Goal: Task Accomplishment & Management: Manage account settings

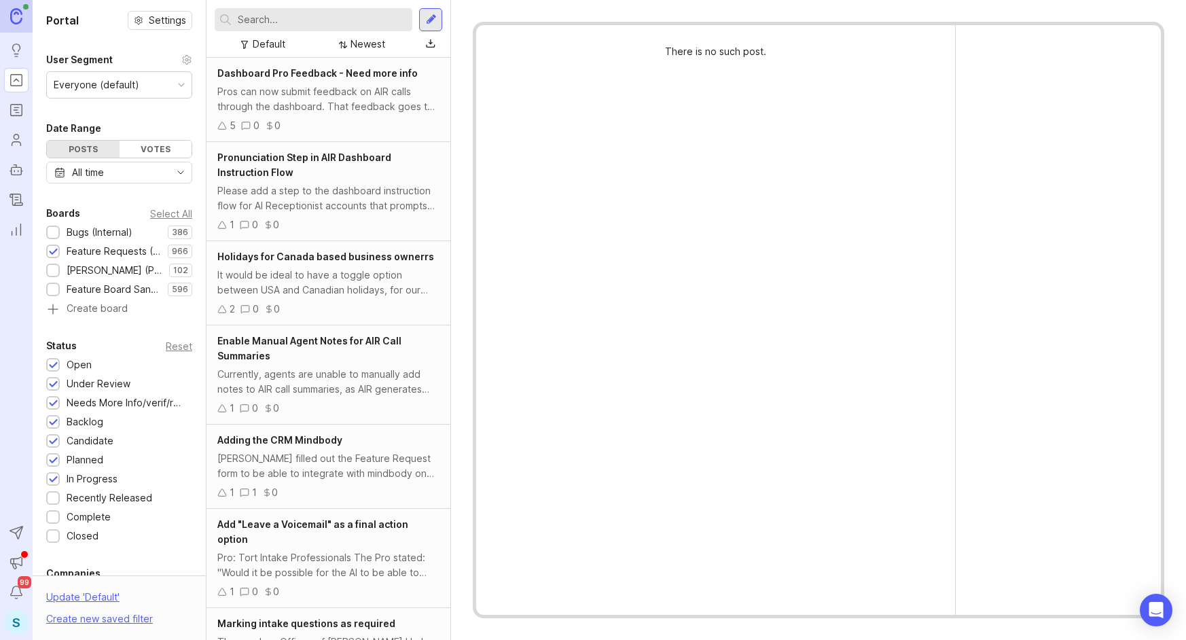
click at [11, 614] on div "S" at bounding box center [16, 622] width 24 height 24
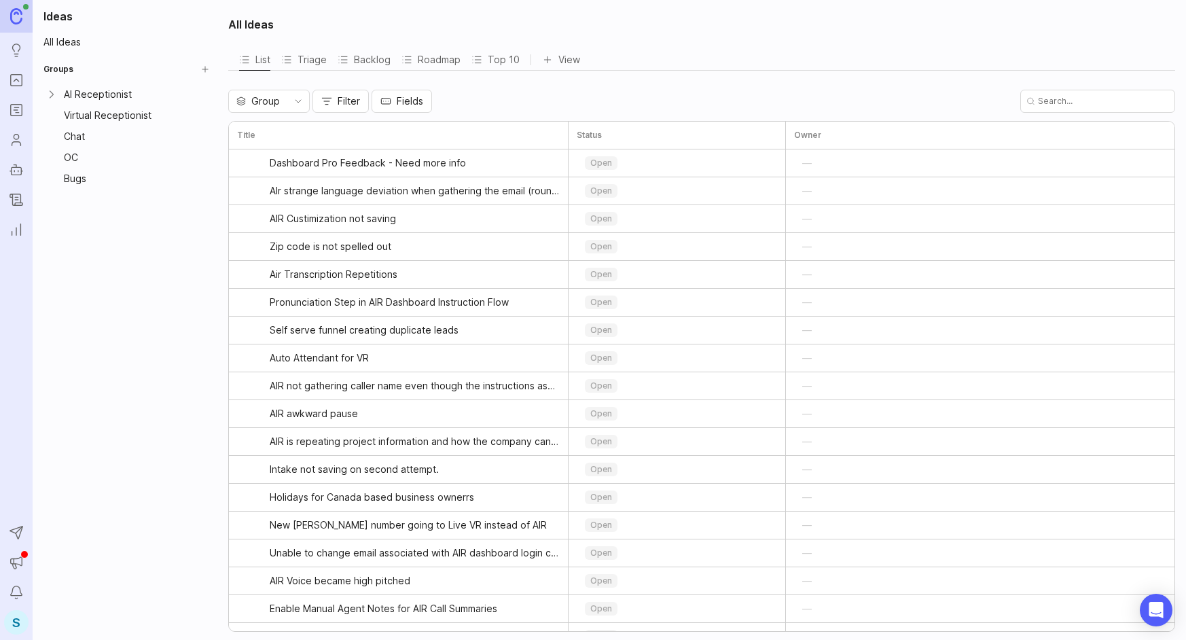
click at [20, 613] on div "S" at bounding box center [16, 622] width 24 height 24
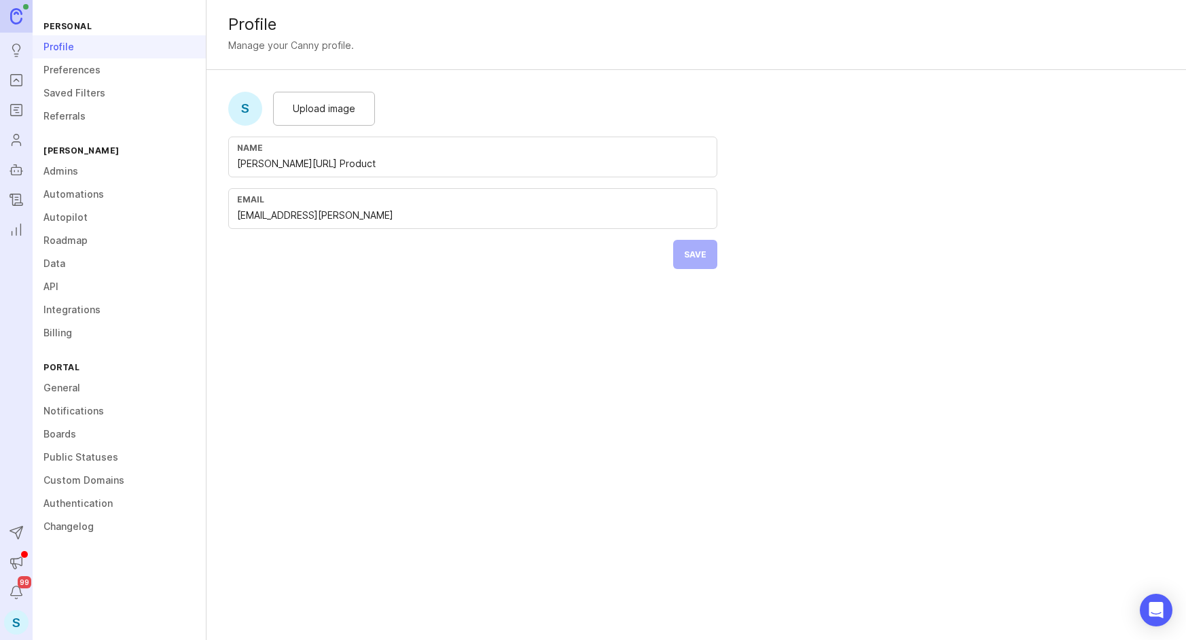
click at [61, 172] on link "Admins" at bounding box center [119, 171] width 173 height 23
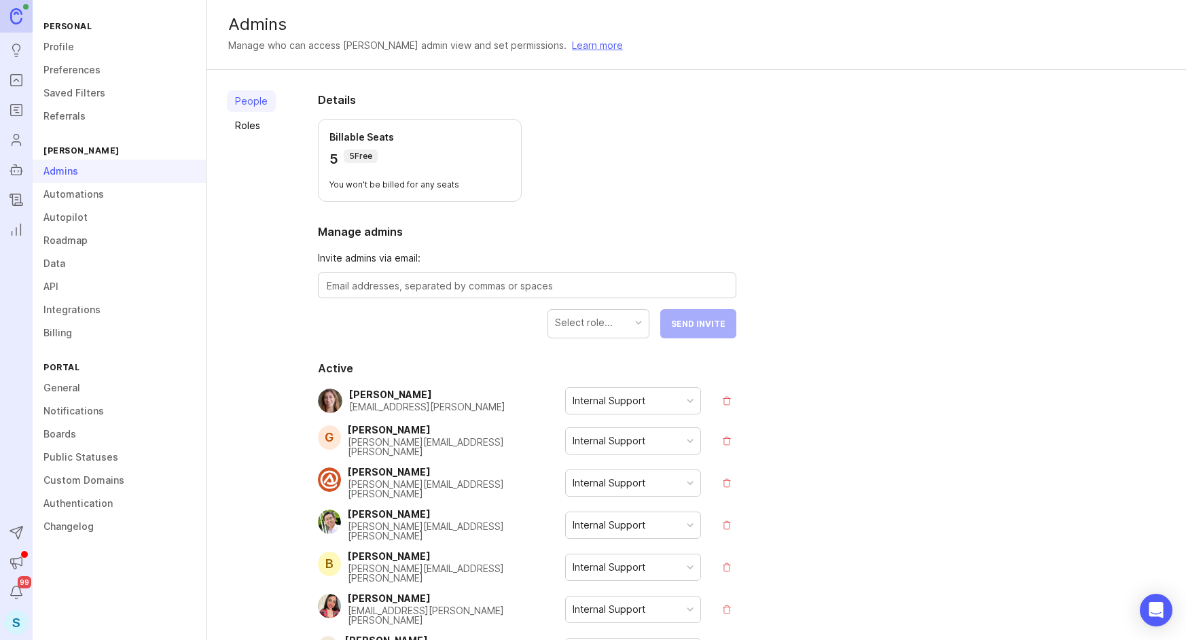
click at [528, 288] on textarea at bounding box center [527, 285] width 401 height 15
paste textarea "[EMAIL_ADDRESS][PERSON_NAME]"
type textarea "[EMAIL_ADDRESS][PERSON_NAME]"
click at [578, 319] on div "Select role..." at bounding box center [584, 322] width 58 height 15
click at [709, 324] on span "Send Invite" at bounding box center [698, 324] width 54 height 10
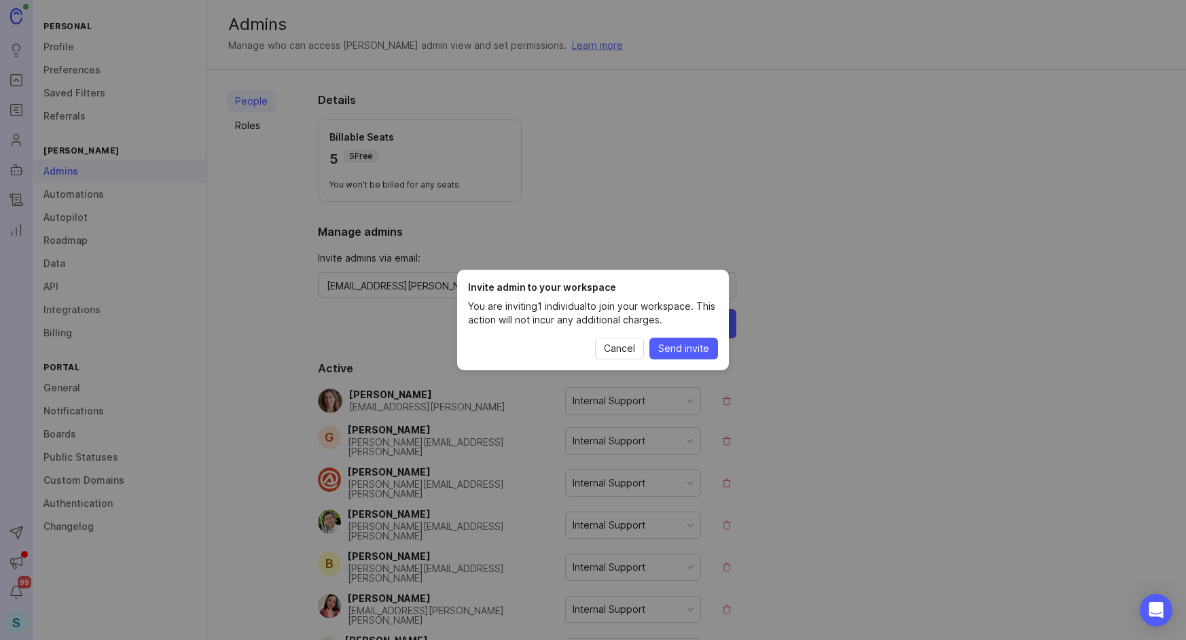
click at [680, 353] on span "Send invite" at bounding box center [683, 349] width 51 height 14
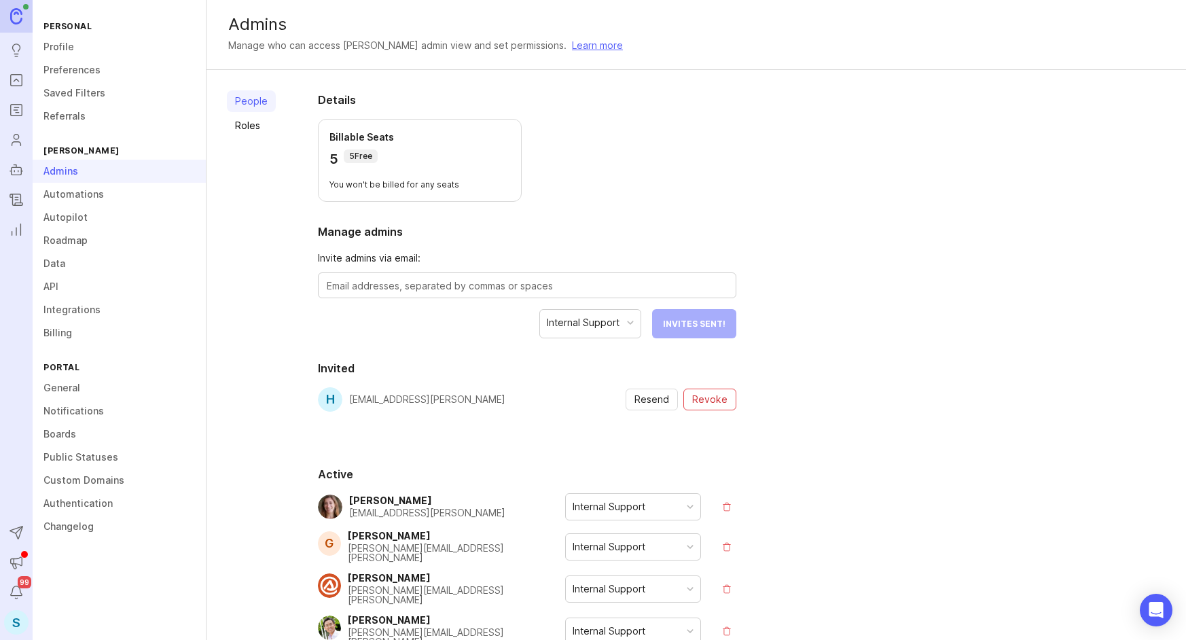
drag, startPoint x: 610, startPoint y: 316, endPoint x: 797, endPoint y: 245, distance: 200.6
